Goal: Task Accomplishment & Management: Manage account settings

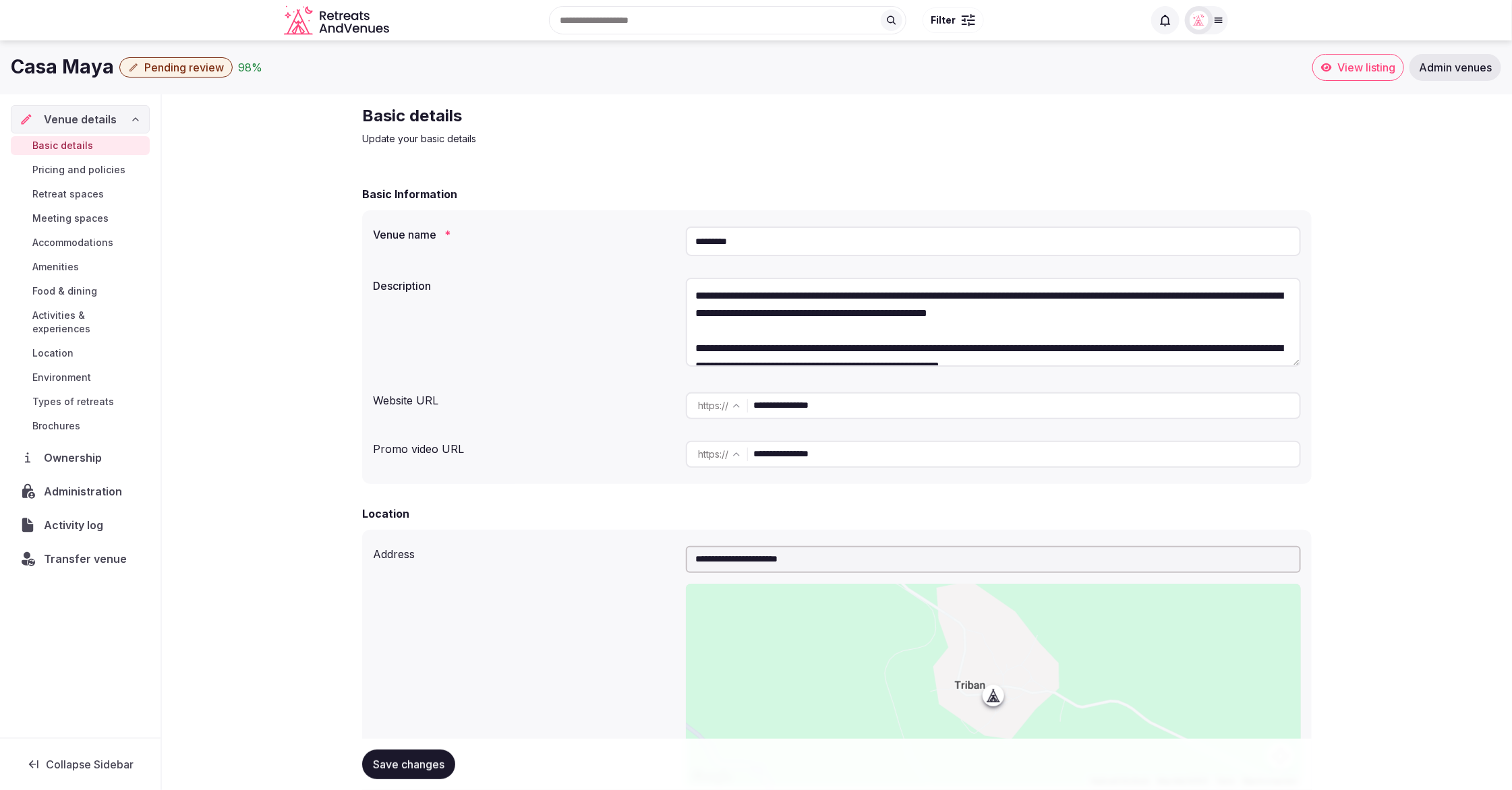
click at [132, 121] on icon at bounding box center [136, 119] width 11 height 11
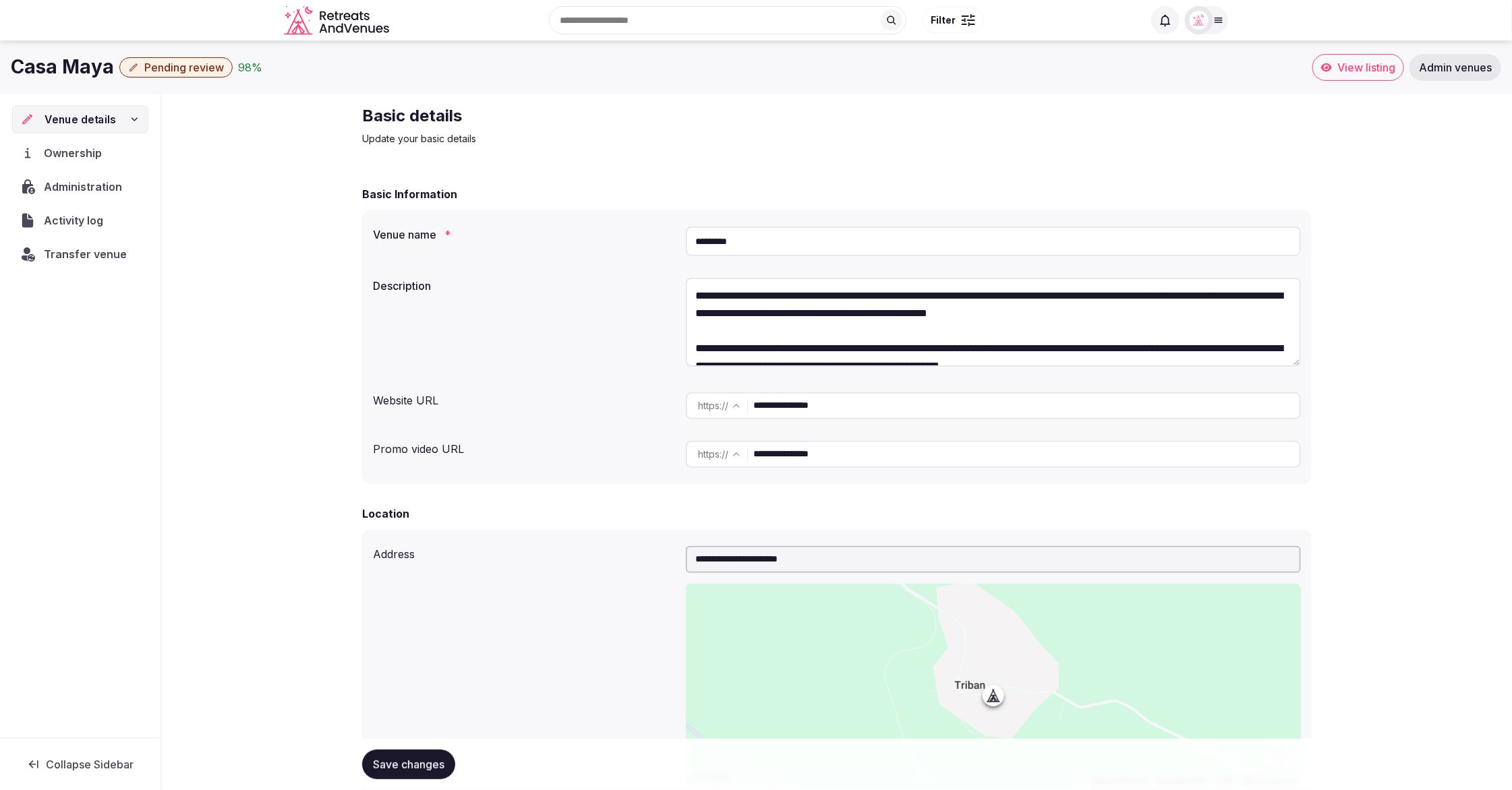
click at [132, 121] on icon at bounding box center [135, 119] width 11 height 11
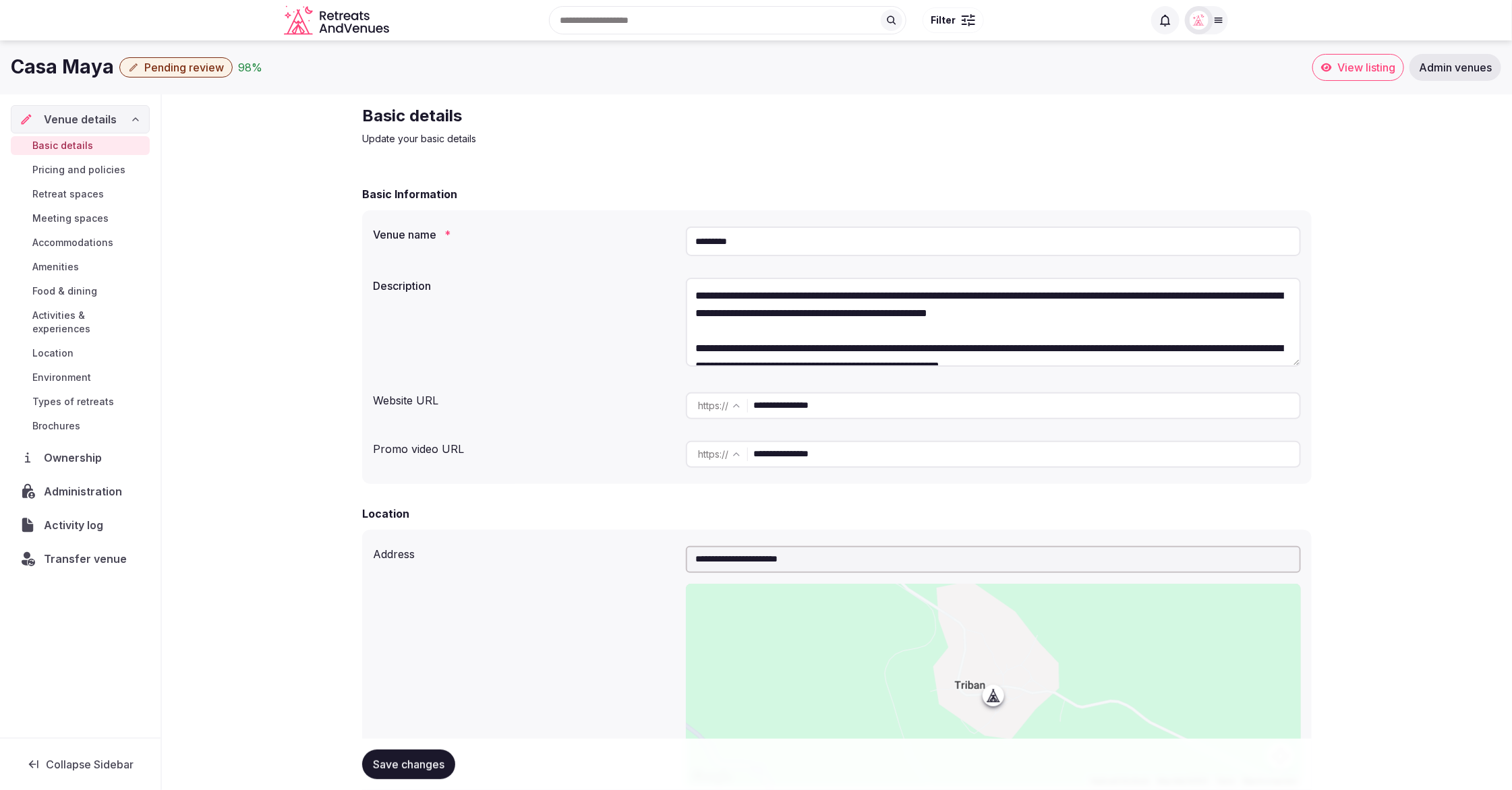
click at [247, 67] on div "98 %" at bounding box center [250, 67] width 24 height 16
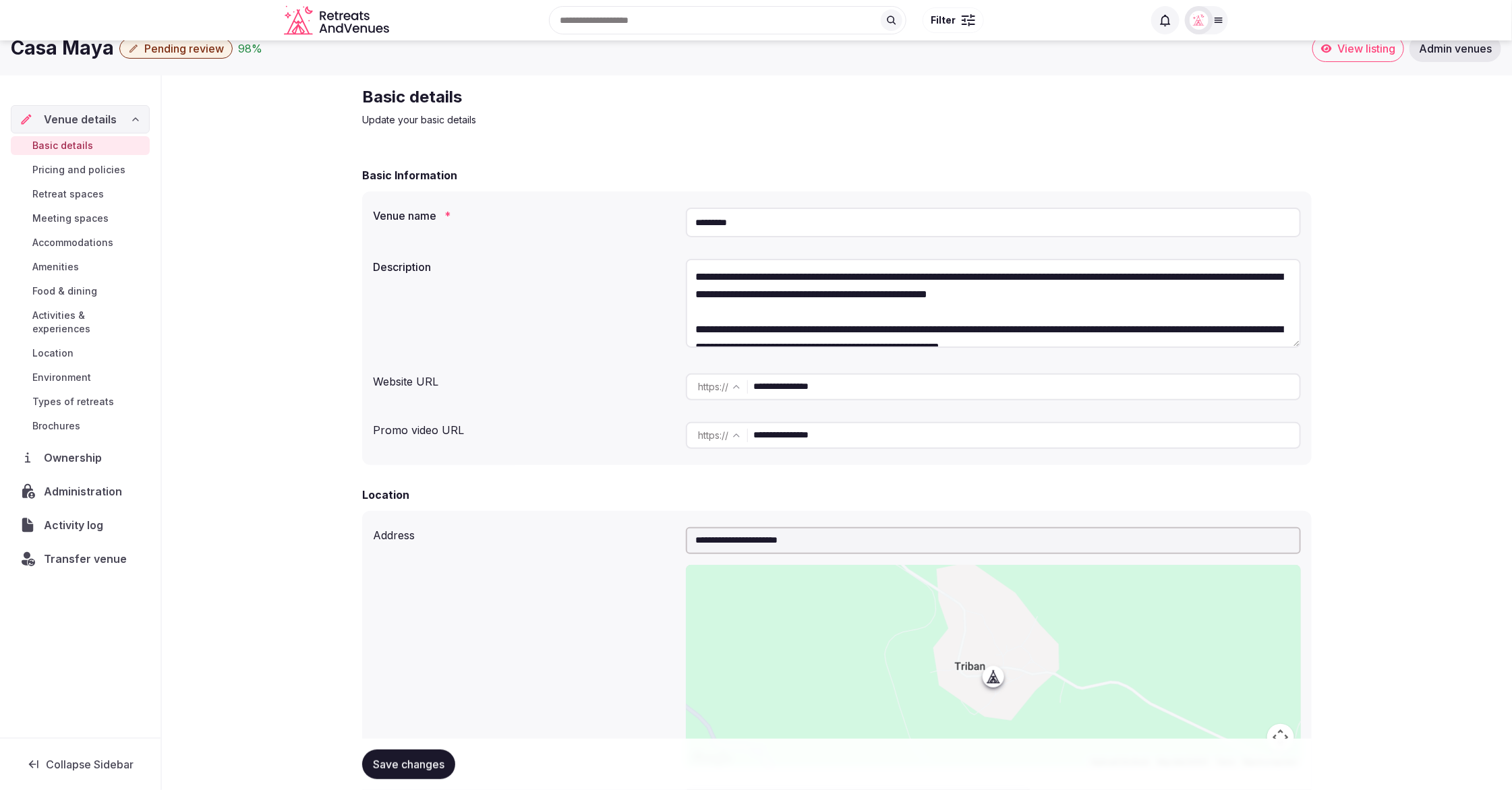
scroll to position [21, 0]
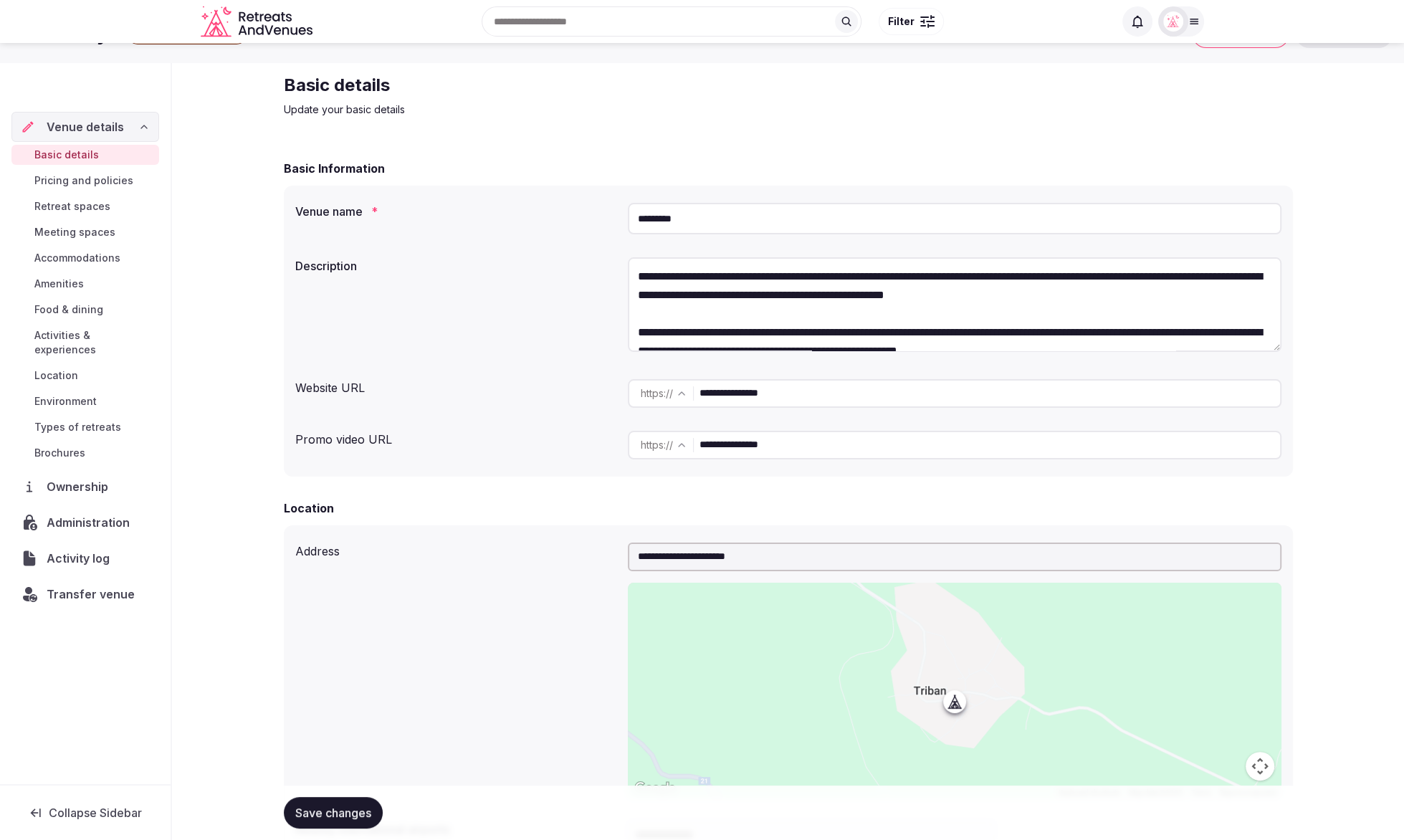
scroll to position [43, 0]
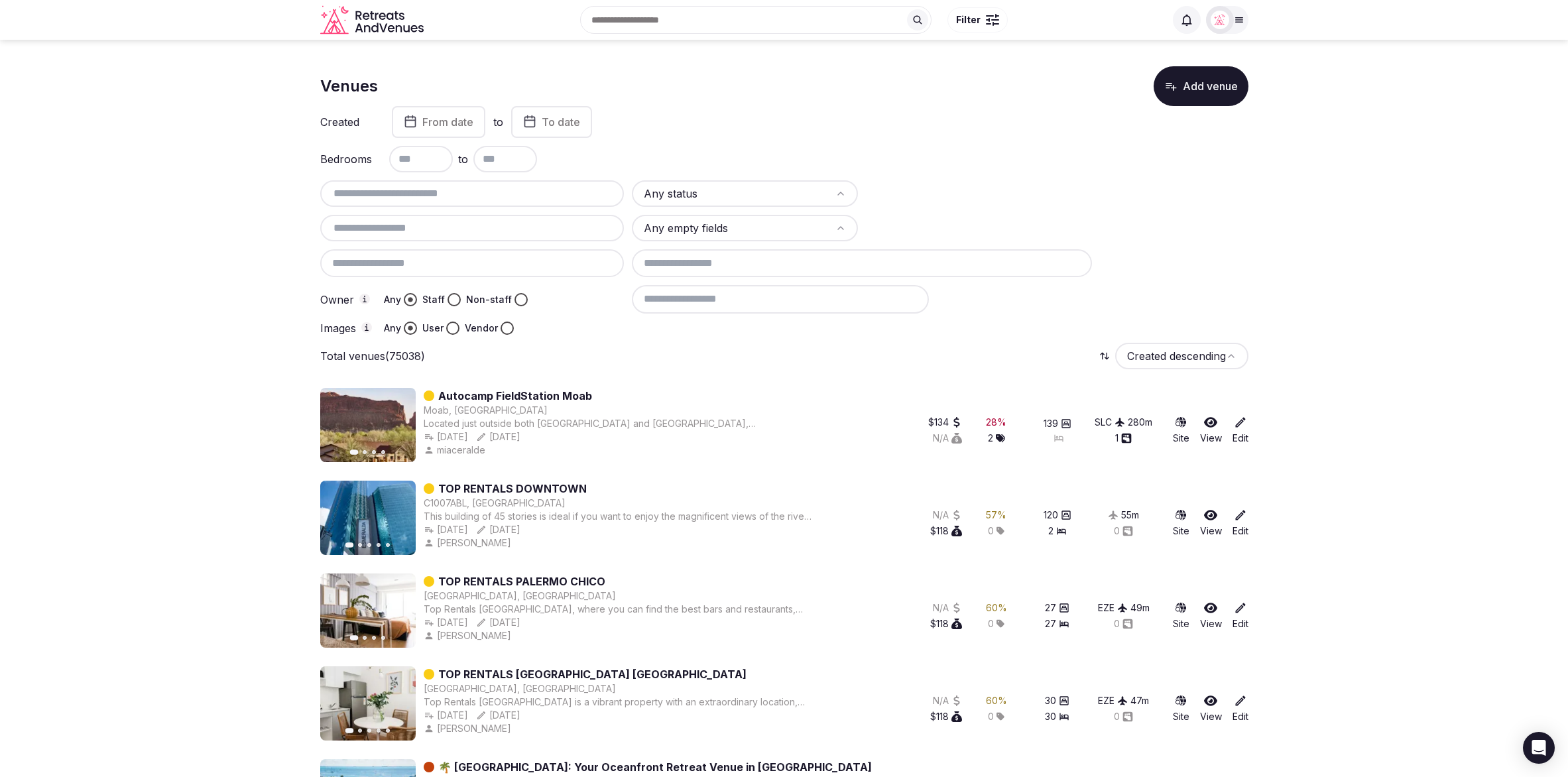
click at [925, 102] on div "Venues Add venue" at bounding box center [784, 86] width 928 height 40
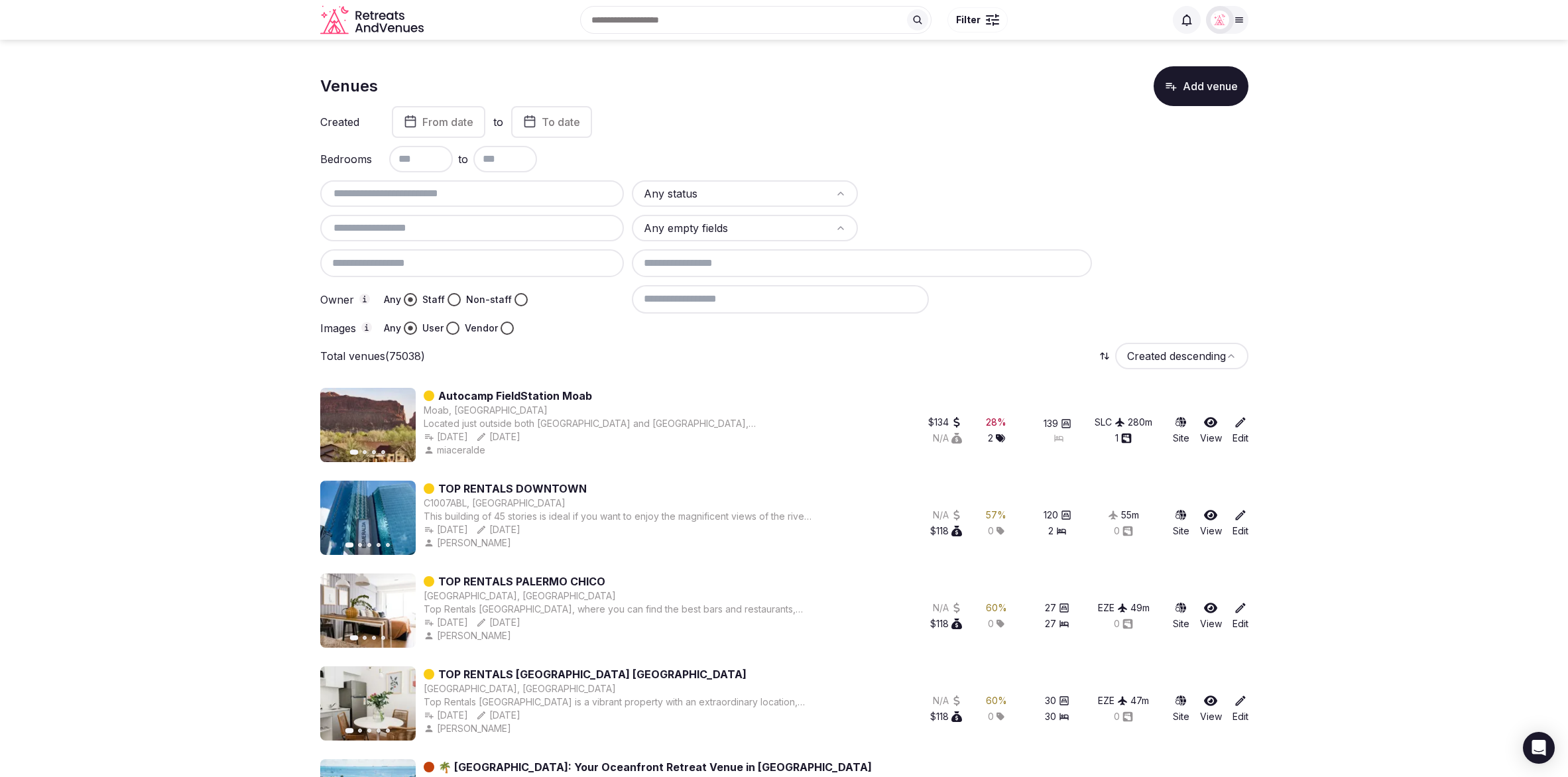
click at [773, 97] on div "Venues Add venue" at bounding box center [784, 86] width 928 height 40
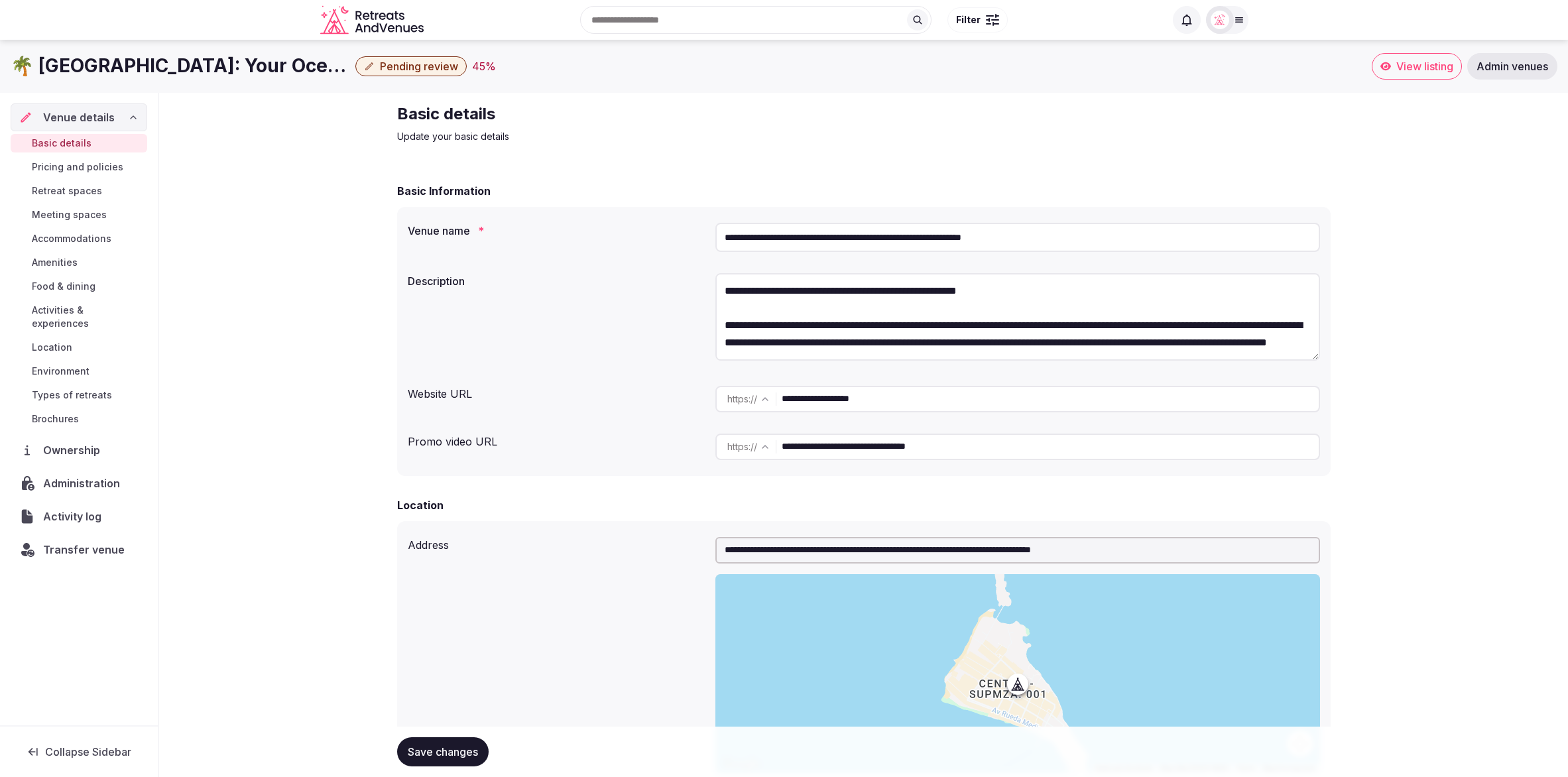
click at [66, 475] on span "Administration" at bounding box center [85, 483] width 82 height 16
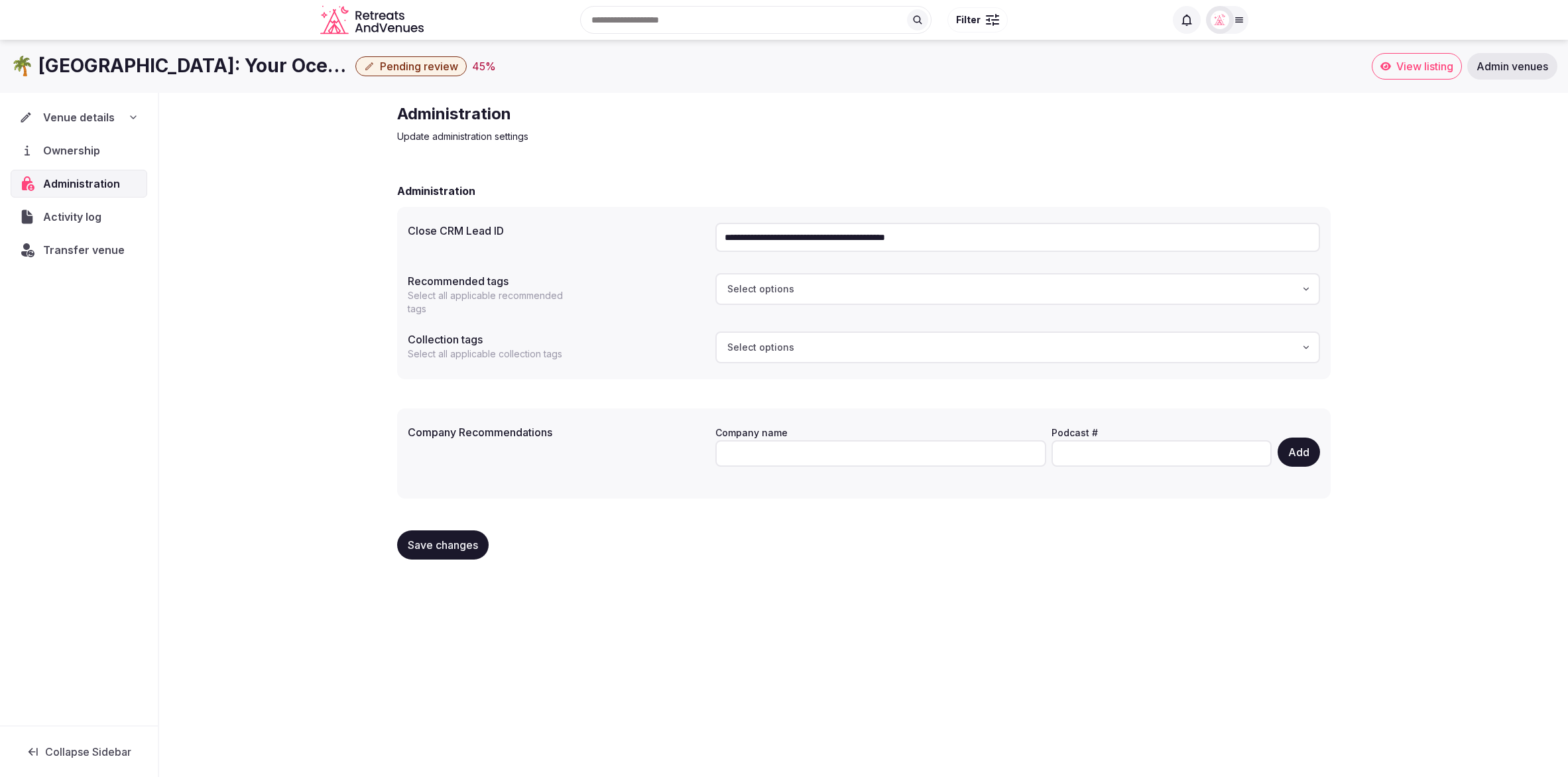
click at [82, 246] on span "Transfer venue" at bounding box center [84, 249] width 82 height 16
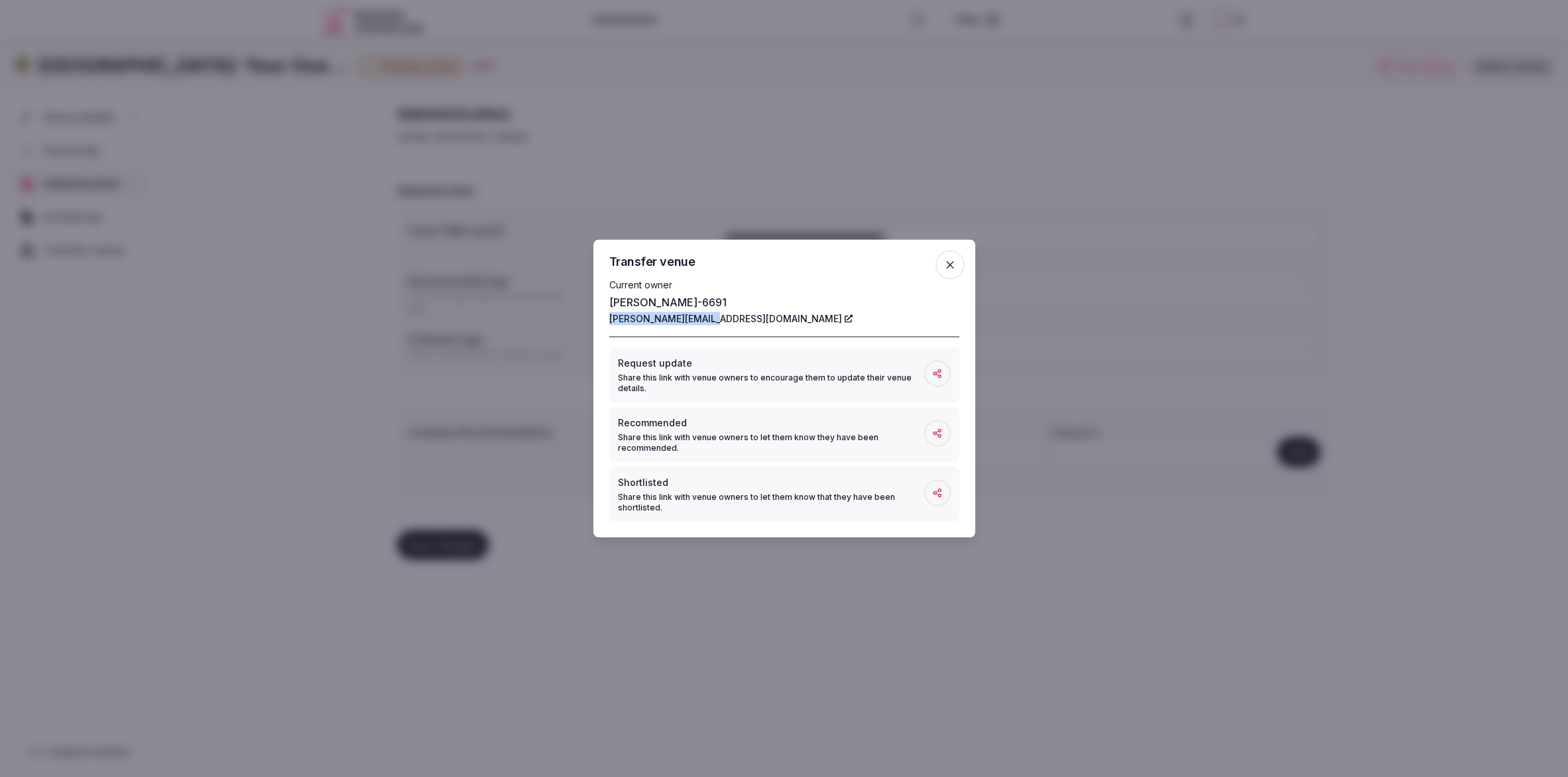
drag, startPoint x: 608, startPoint y: 317, endPoint x: 719, endPoint y: 320, distance: 111.0
click at [719, 320] on div "Transfer venue Current owner dawn-6691 dawn@dawnfleming.com Request update Shar…" at bounding box center [784, 389] width 382 height 298
copy link "dawn@dawnfleming.com"
click at [954, 266] on icon "button" at bounding box center [951, 265] width 13 height 13
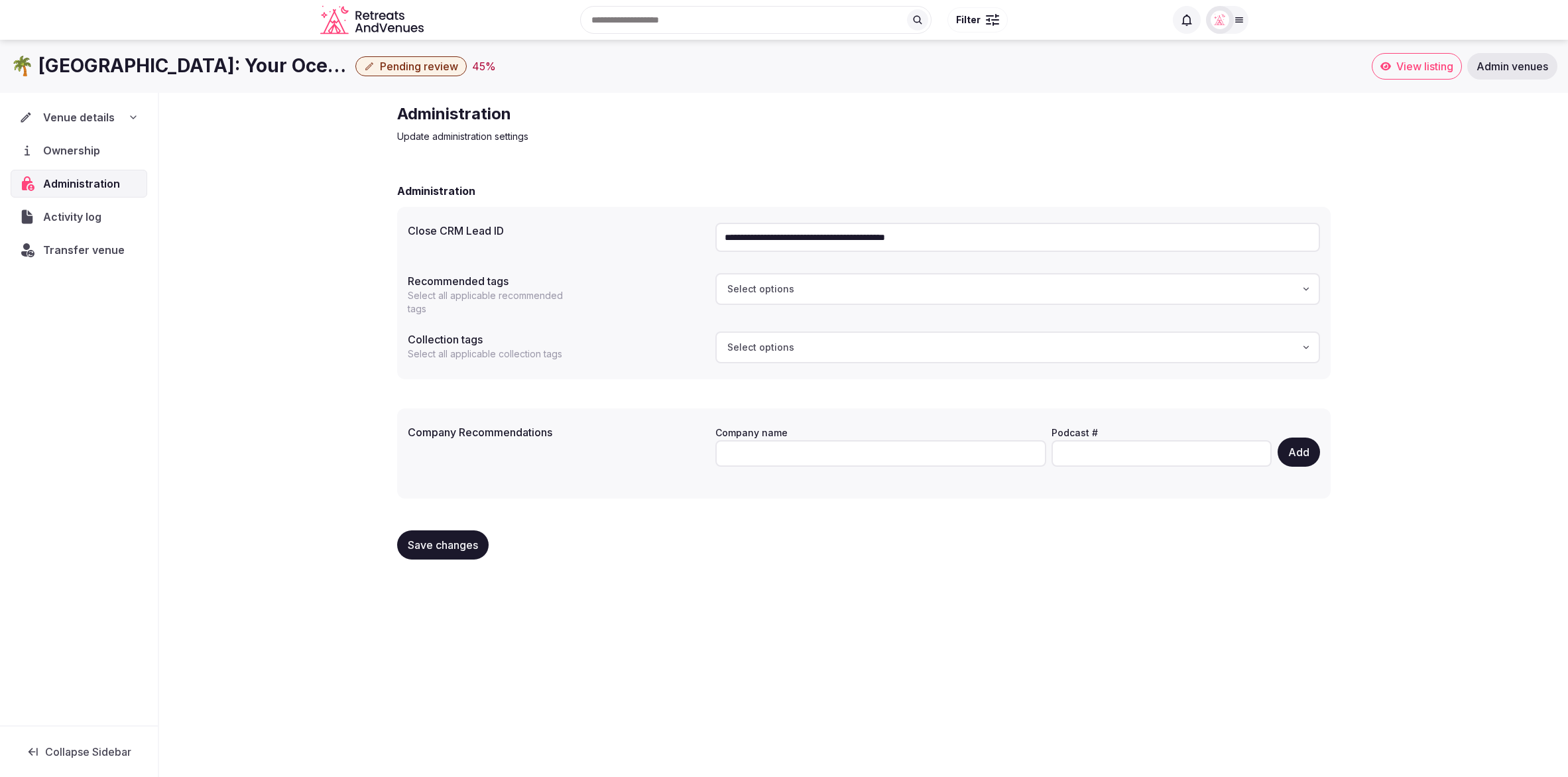
click at [793, 137] on p "Update administration settings" at bounding box center [620, 137] width 445 height 13
